Goal: Find specific page/section

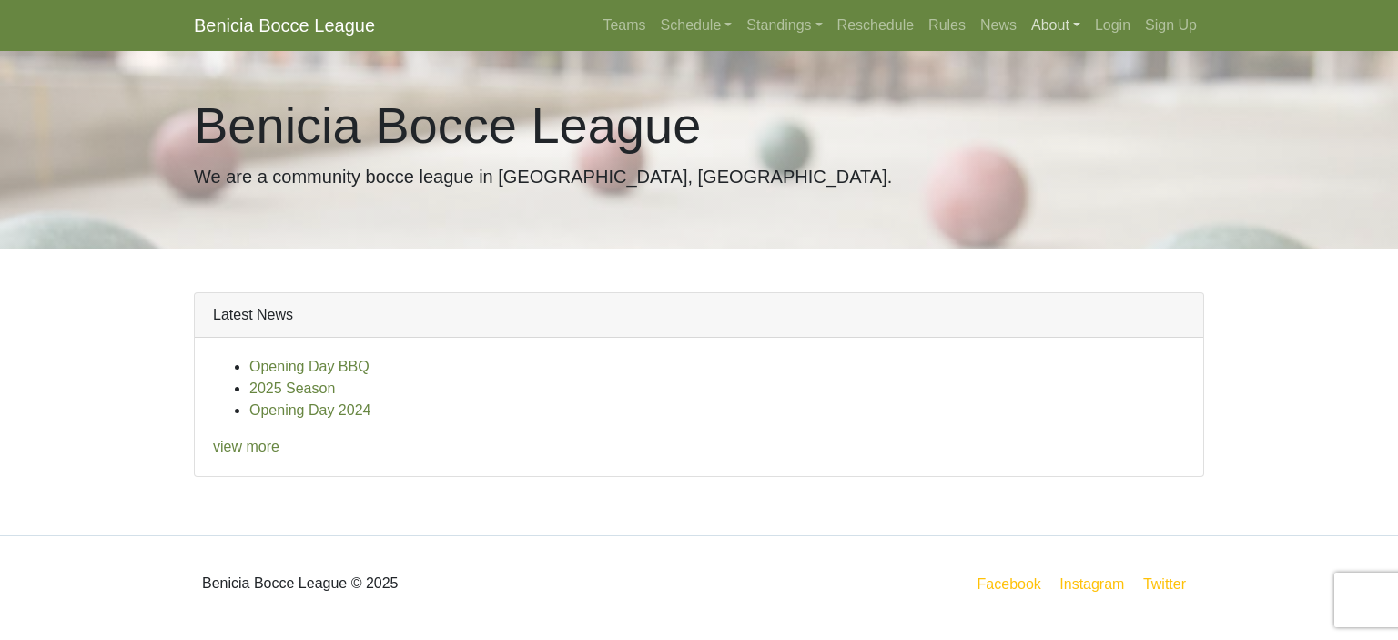
click at [1027, 26] on link "About" at bounding box center [1056, 25] width 64 height 36
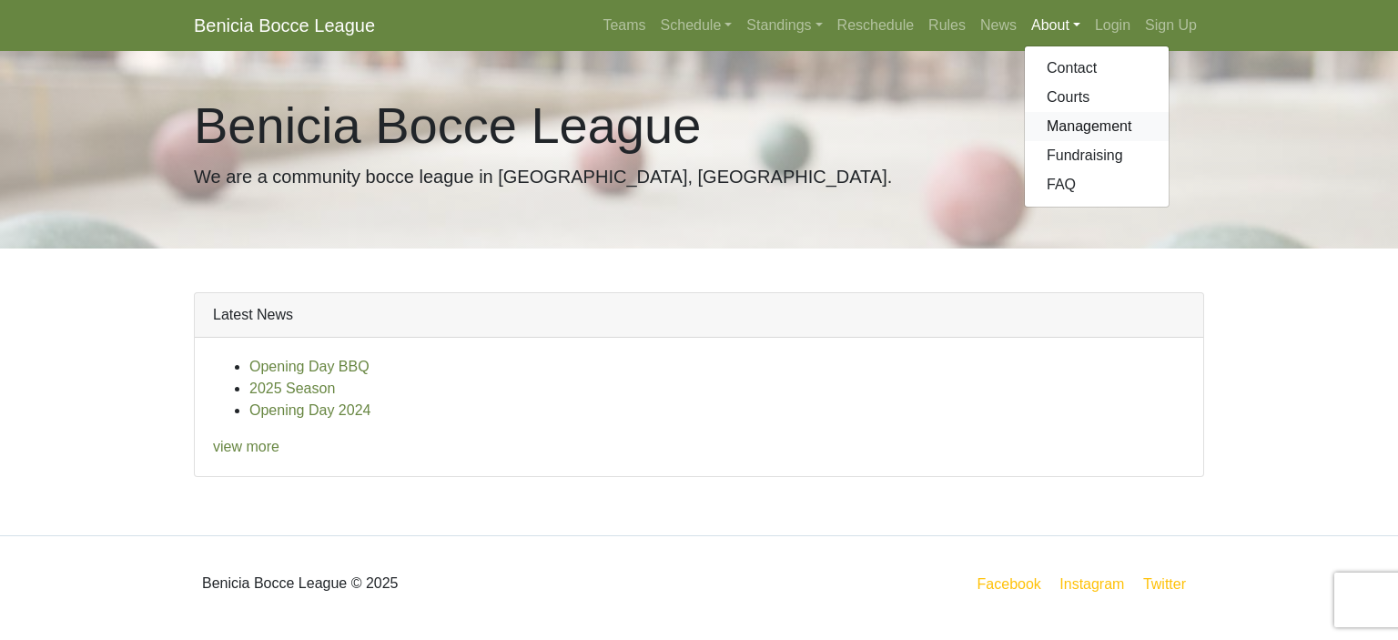
click at [1068, 125] on link "Management" at bounding box center [1097, 126] width 144 height 29
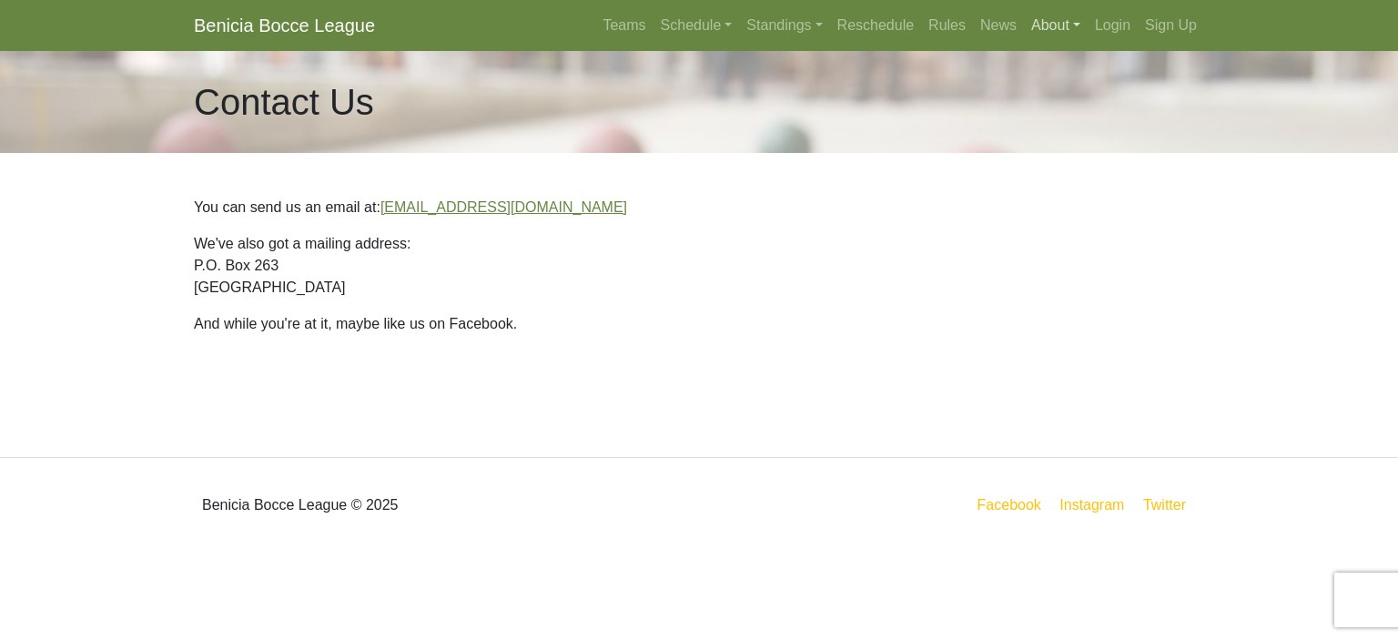
click at [1050, 26] on link "About" at bounding box center [1056, 25] width 64 height 36
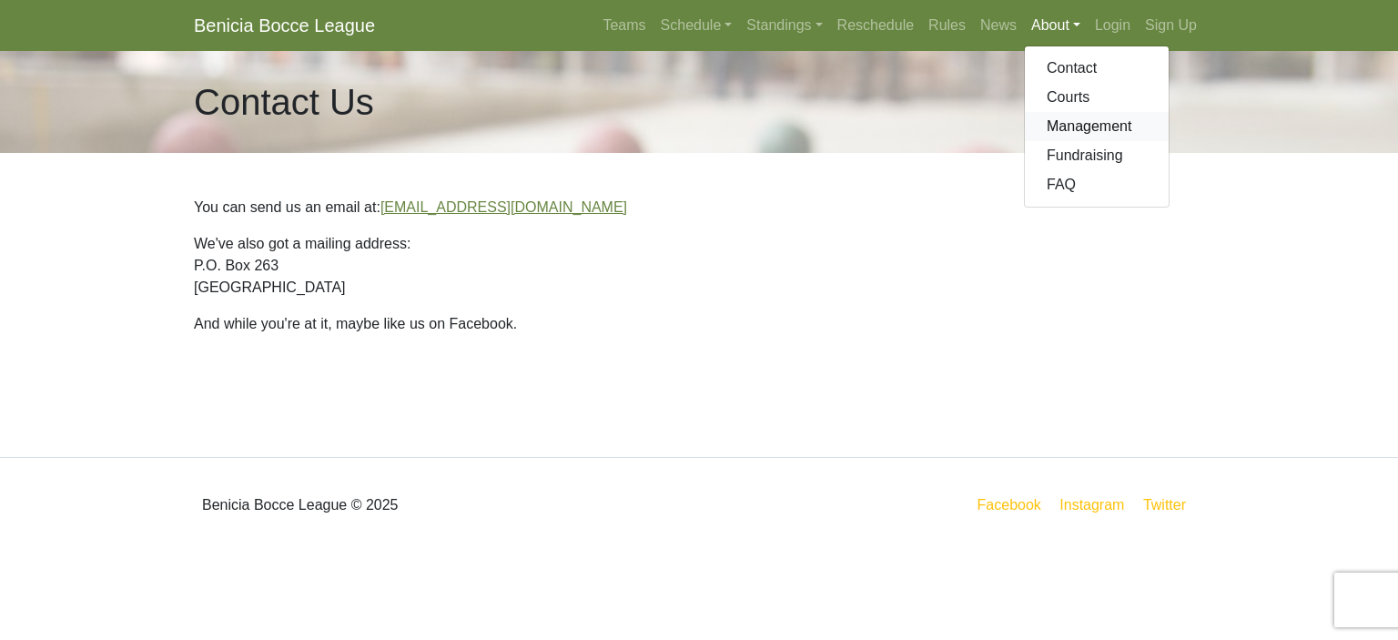
click at [1064, 125] on link "Management" at bounding box center [1097, 126] width 144 height 29
